Goal: Obtain resource: Download file/media

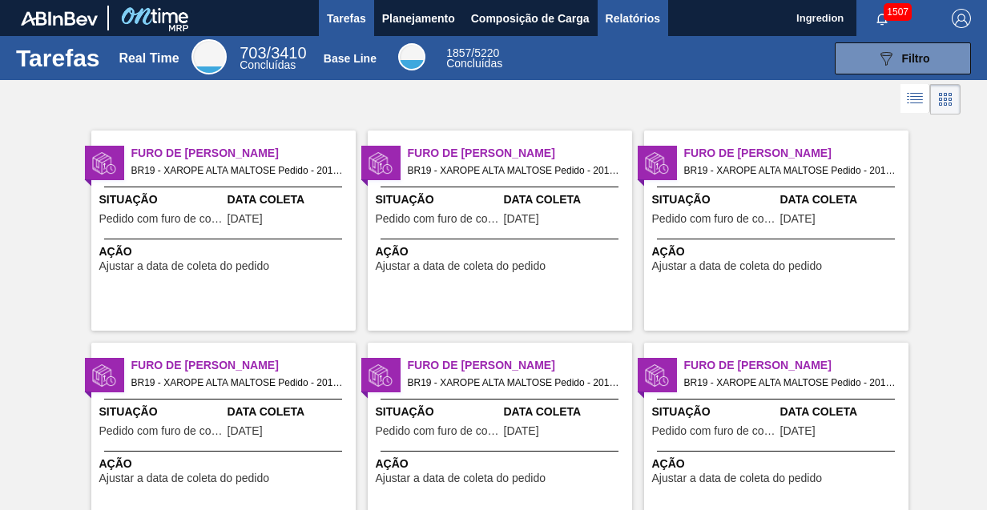
click at [631, 18] on span "Relatórios" at bounding box center [632, 18] width 54 height 19
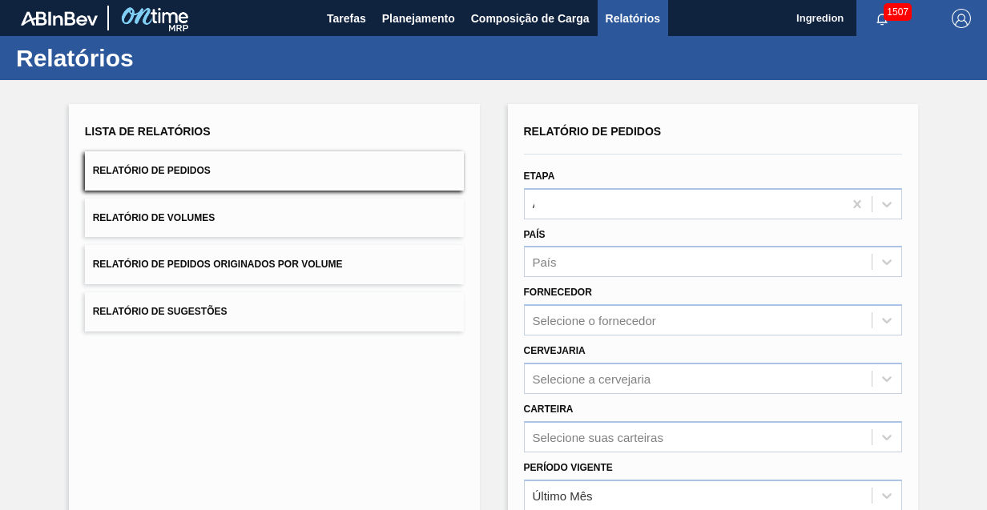
type input "Aguardando Faturamento"
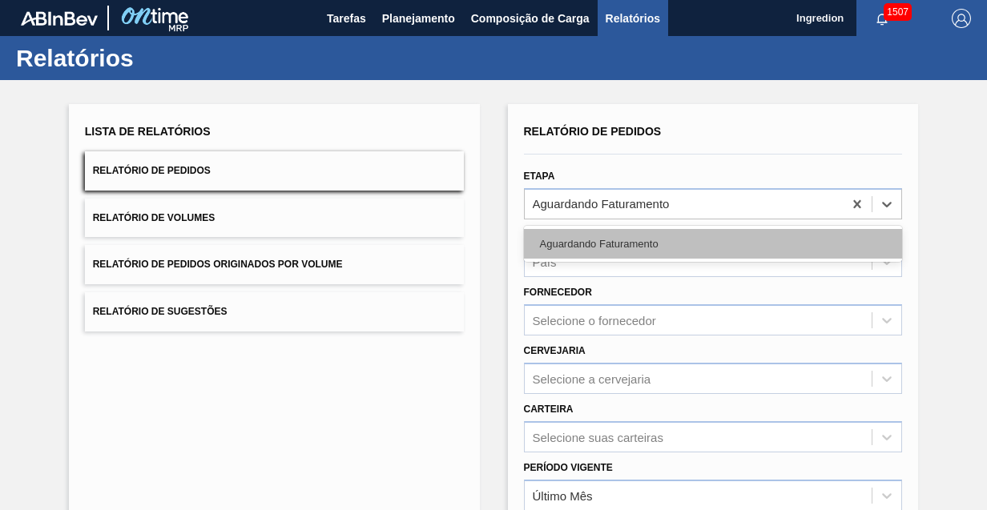
click at [711, 243] on div "Aguardando Faturamento" at bounding box center [713, 244] width 379 height 30
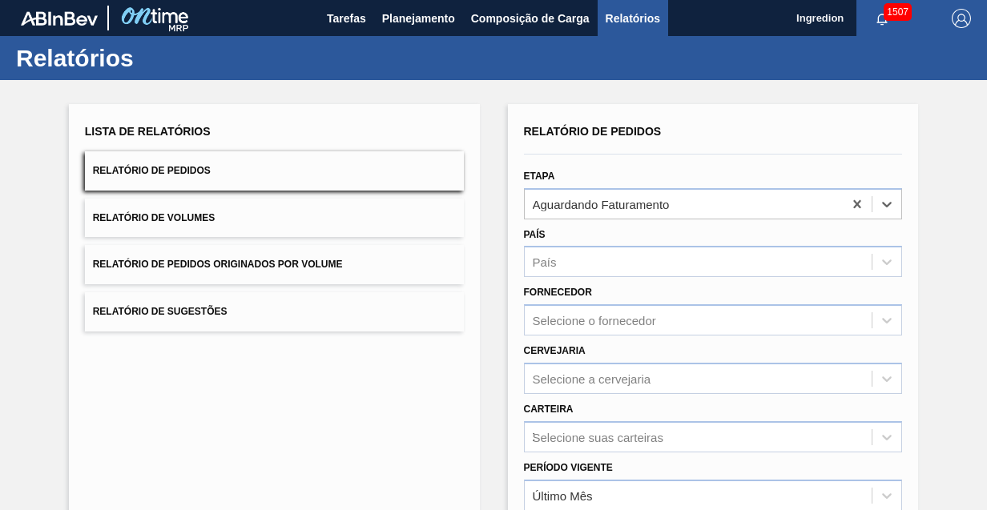
type input "Xarope"
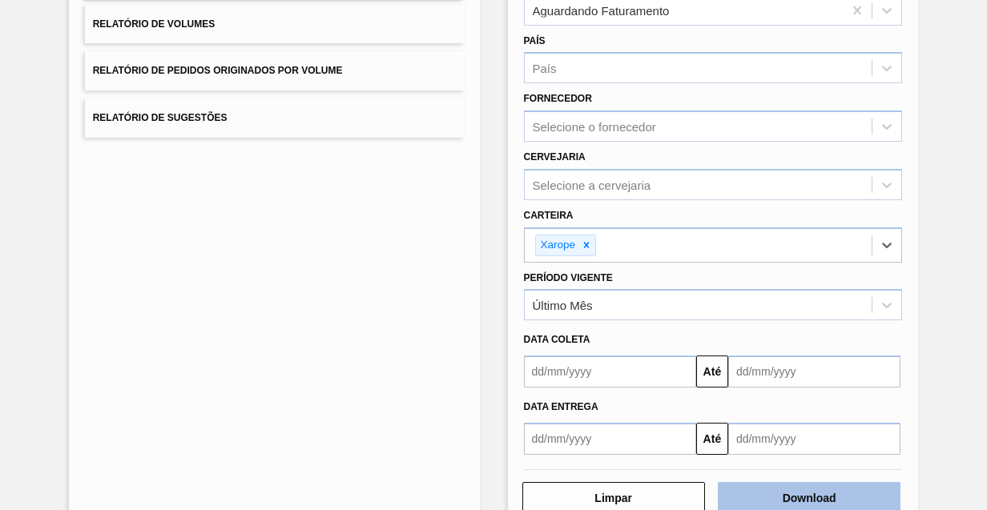
click at [806, 495] on button "Download" at bounding box center [809, 498] width 183 height 32
